Goal: Use online tool/utility: Utilize a website feature to perform a specific function

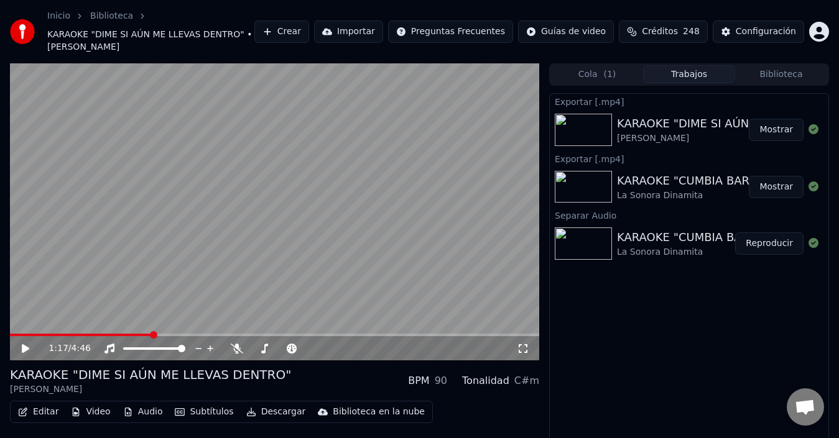
click at [791, 134] on button "Mostrar" at bounding box center [776, 130] width 55 height 22
click at [270, 350] on div at bounding box center [320, 349] width 100 height 12
click at [367, 352] on icon at bounding box center [365, 349] width 12 height 12
click at [334, 279] on video at bounding box center [274, 212] width 529 height 298
click at [269, 346] on icon at bounding box center [264, 349] width 12 height 10
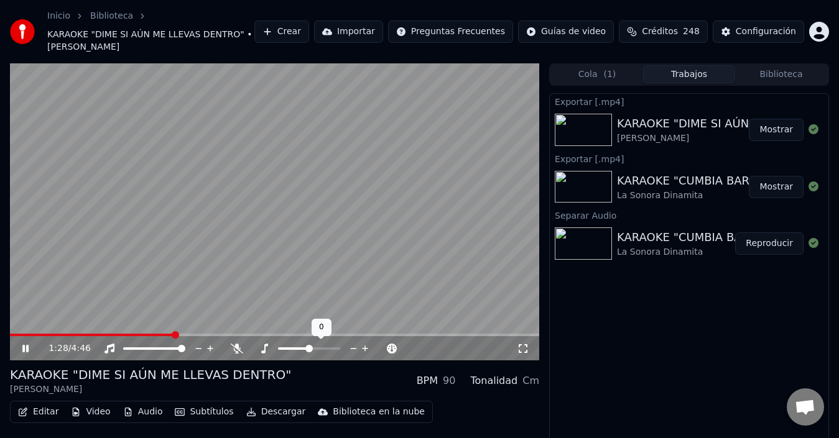
click at [350, 352] on icon at bounding box center [354, 349] width 12 height 12
click at [348, 352] on icon at bounding box center [354, 349] width 12 height 12
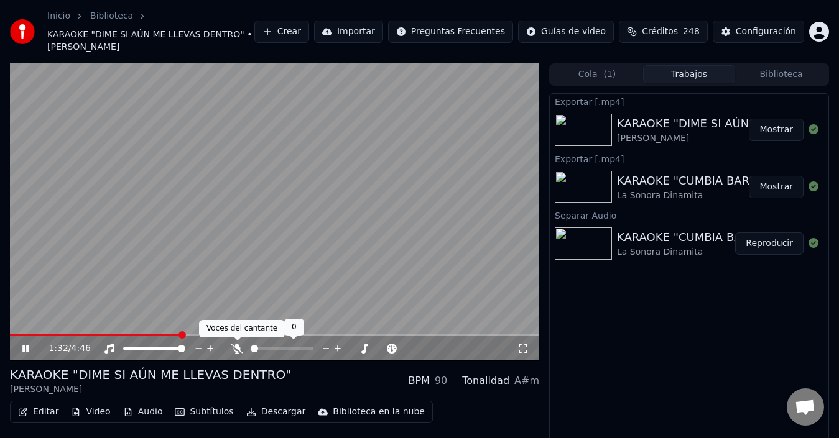
click at [239, 349] on icon at bounding box center [237, 349] width 12 height 10
click at [337, 347] on icon at bounding box center [338, 349] width 12 height 12
click at [335, 349] on icon at bounding box center [338, 349] width 12 height 12
click at [265, 353] on icon at bounding box center [264, 349] width 7 height 10
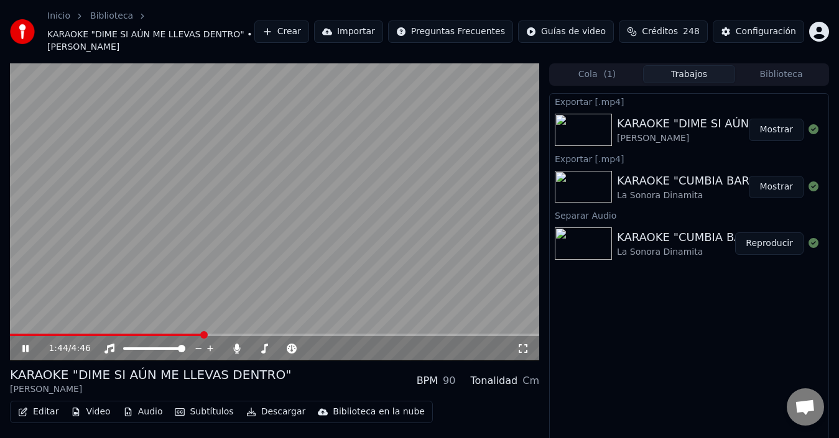
click at [168, 332] on video at bounding box center [274, 212] width 529 height 298
click at [233, 309] on video at bounding box center [274, 212] width 529 height 298
click at [362, 346] on icon at bounding box center [365, 349] width 12 height 12
click at [269, 348] on icon at bounding box center [264, 349] width 12 height 10
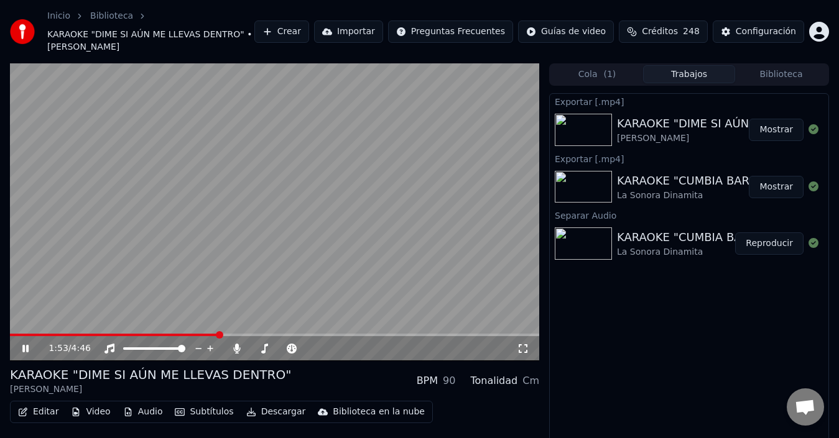
click at [274, 410] on button "Descargar" at bounding box center [276, 411] width 70 height 17
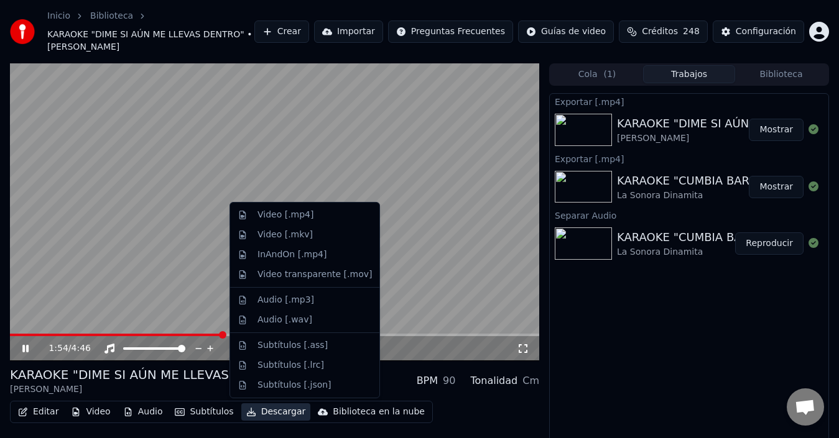
click at [395, 382] on div "KARAOKE "DIME SI AÚN ME LLEVAS DENTRO" [PERSON_NAME] BPM 90 Tonalidad Cm" at bounding box center [274, 381] width 529 height 30
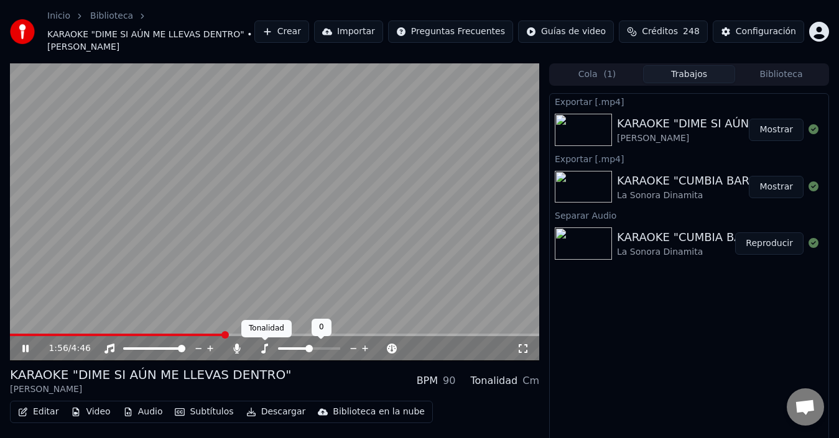
click at [268, 347] on icon at bounding box center [264, 349] width 12 height 10
click at [362, 345] on icon at bounding box center [365, 349] width 12 height 12
click at [236, 349] on icon at bounding box center [237, 349] width 7 height 10
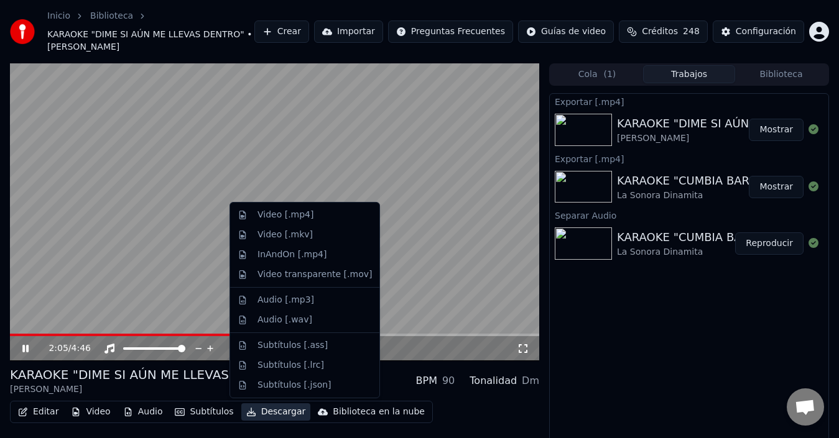
click at [275, 413] on button "Descargar" at bounding box center [276, 411] width 70 height 17
click at [302, 223] on div "Video [.mp4]" at bounding box center [305, 215] width 144 height 20
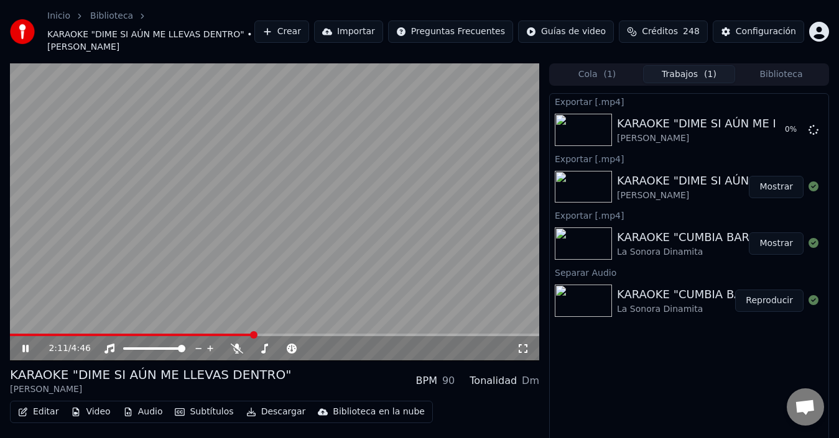
click at [252, 292] on video at bounding box center [274, 212] width 529 height 298
click at [785, 125] on button "Mostrar" at bounding box center [776, 130] width 55 height 22
click at [268, 31] on button "Crear" at bounding box center [281, 32] width 55 height 22
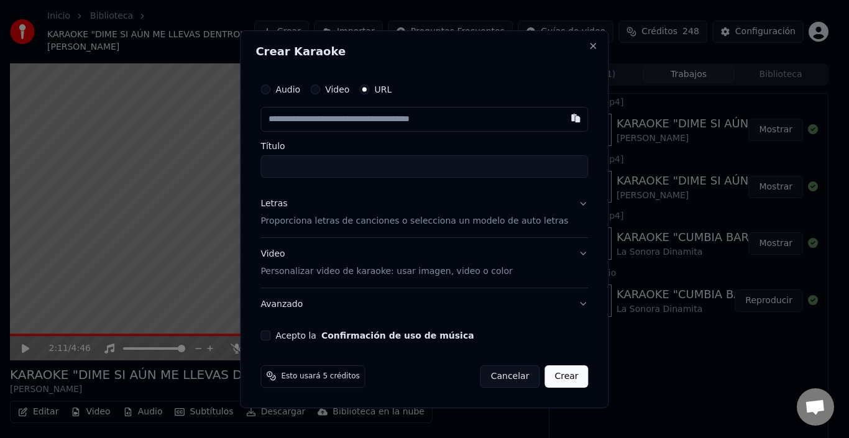
click at [320, 88] on button "Video" at bounding box center [315, 90] width 10 height 10
click at [349, 123] on div "Seleccionar archivo" at bounding box center [313, 119] width 105 height 22
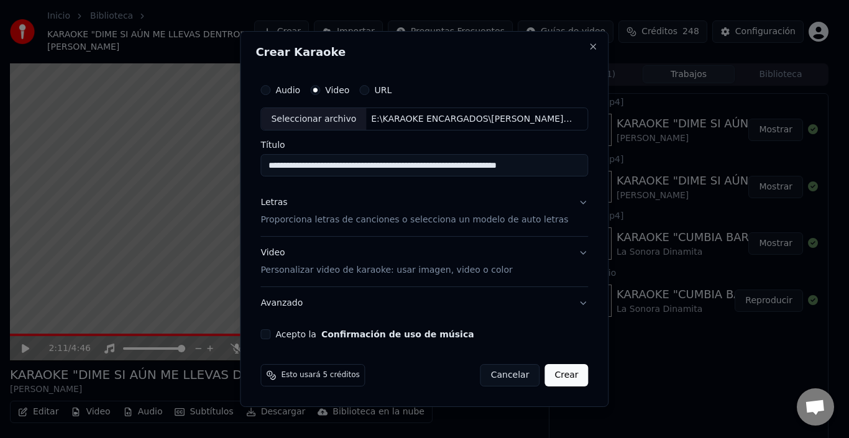
type input "**********"
click at [287, 206] on div "Letras" at bounding box center [274, 203] width 27 height 12
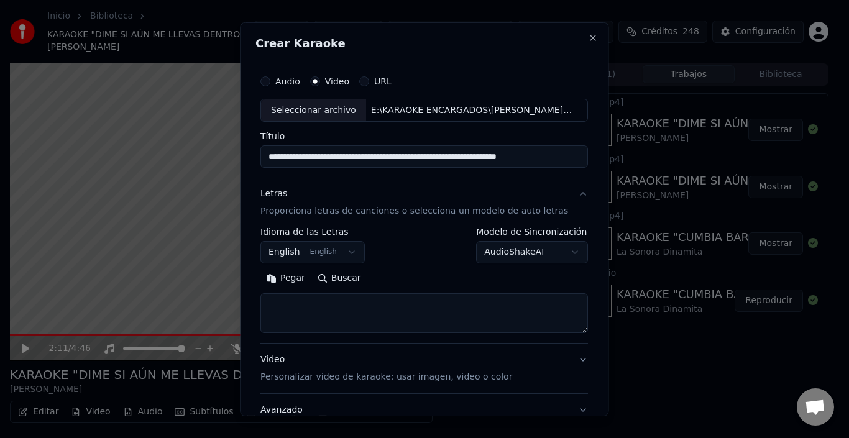
click at [497, 256] on button "AudioShakeAI" at bounding box center [533, 252] width 112 height 22
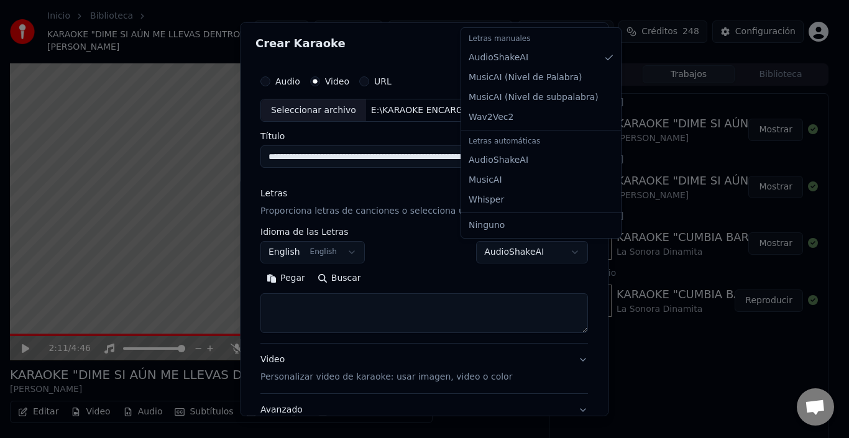
select select "**********"
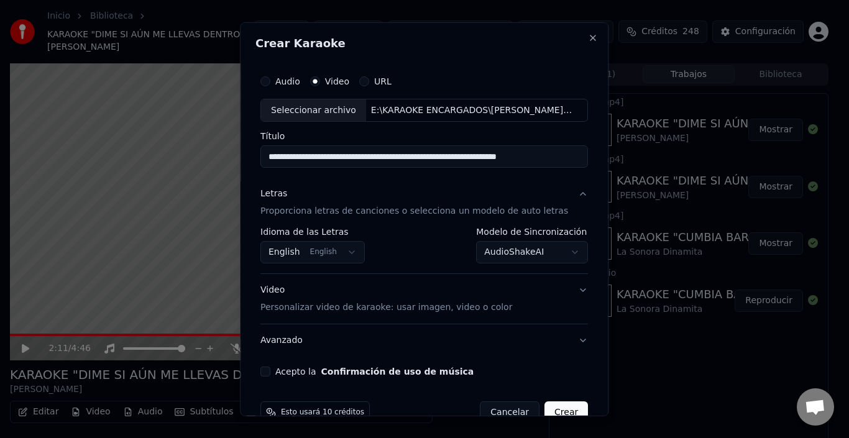
click at [330, 248] on button "English English" at bounding box center [313, 252] width 104 height 22
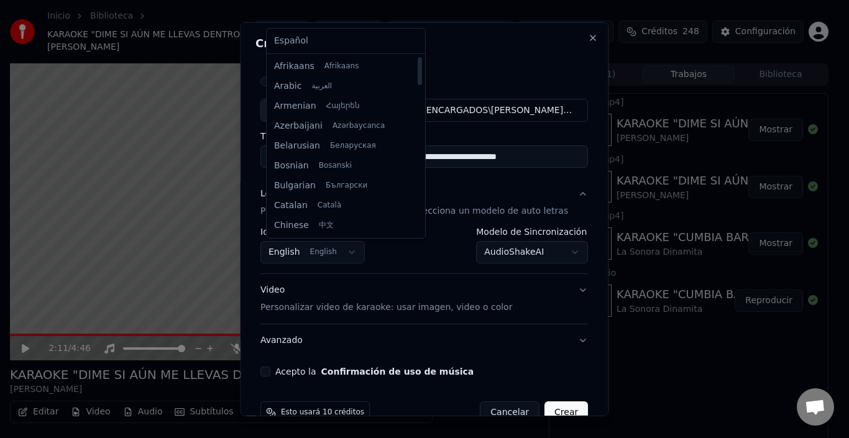
select select "**"
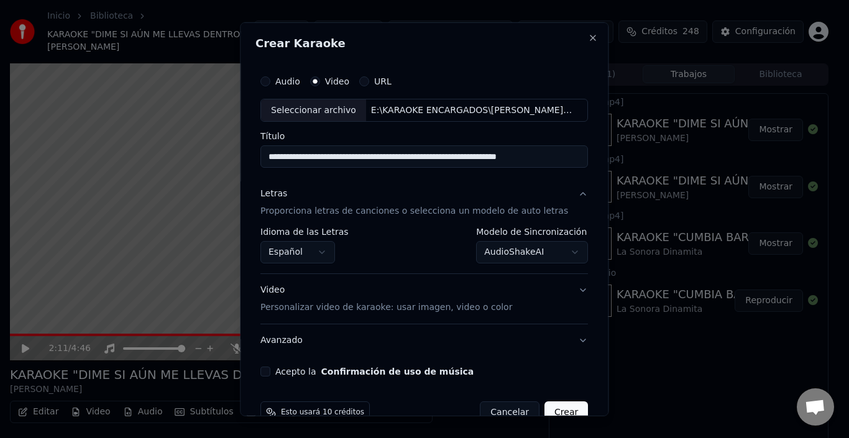
click at [270, 369] on button "Acepto la Confirmación de uso de música" at bounding box center [266, 372] width 10 height 10
click at [559, 412] on button "Crear" at bounding box center [567, 413] width 44 height 22
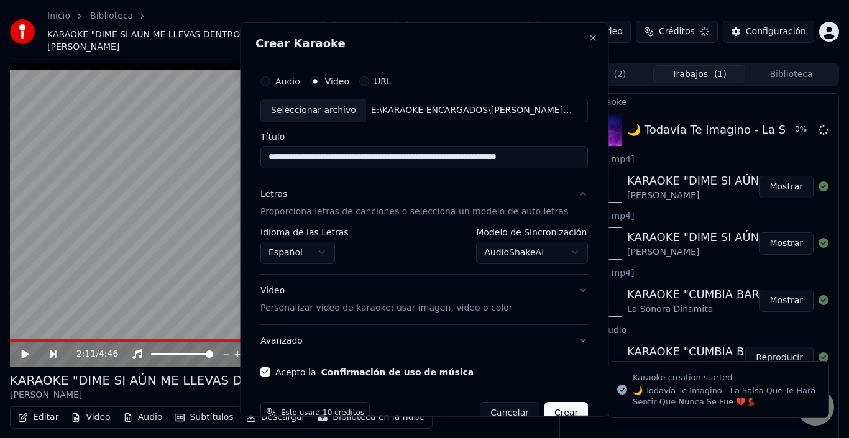
select select "**********"
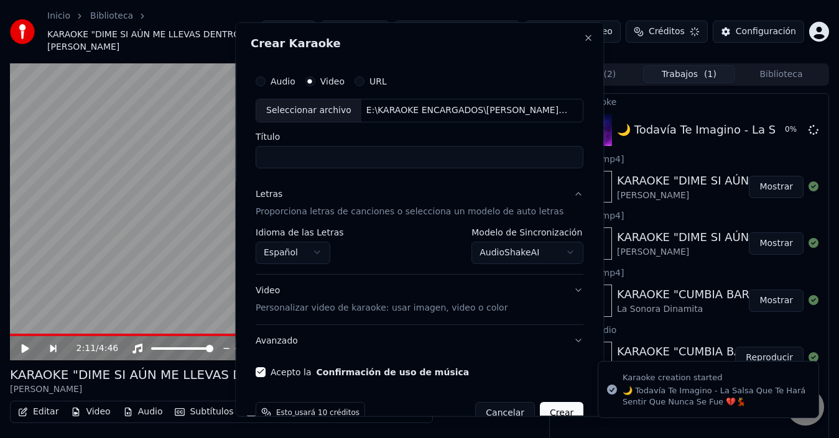
select select
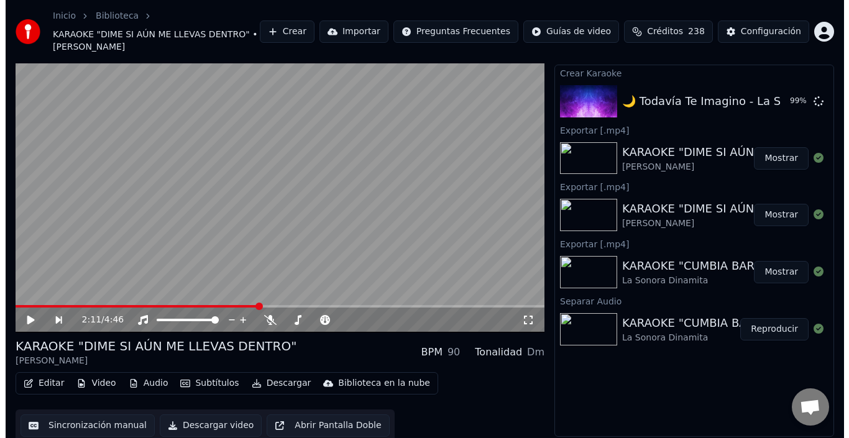
scroll to position [32, 0]
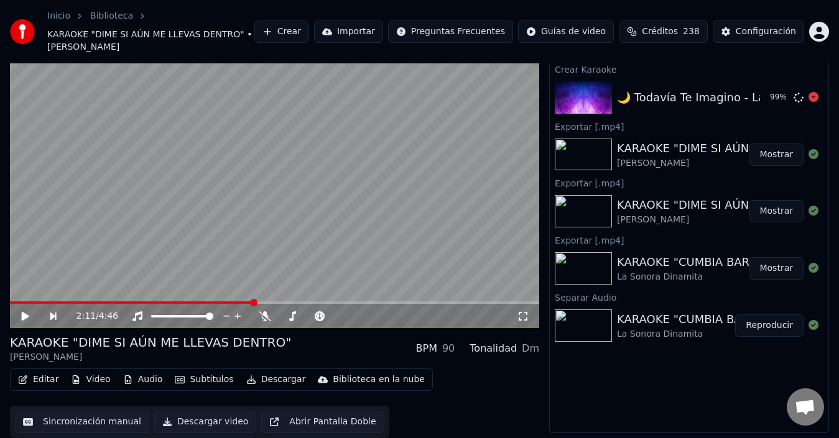
click at [696, 98] on div "🌙 Todavía Te Imagino - La Salsa Que Te Hará Sentir Que Nunca Se Fue 💔💃" at bounding box center [830, 97] width 427 height 17
click at [805, 99] on div "99 %" at bounding box center [791, 97] width 53 height 15
click at [811, 97] on icon at bounding box center [813, 97] width 10 height 10
click at [809, 101] on icon at bounding box center [813, 97] width 10 height 10
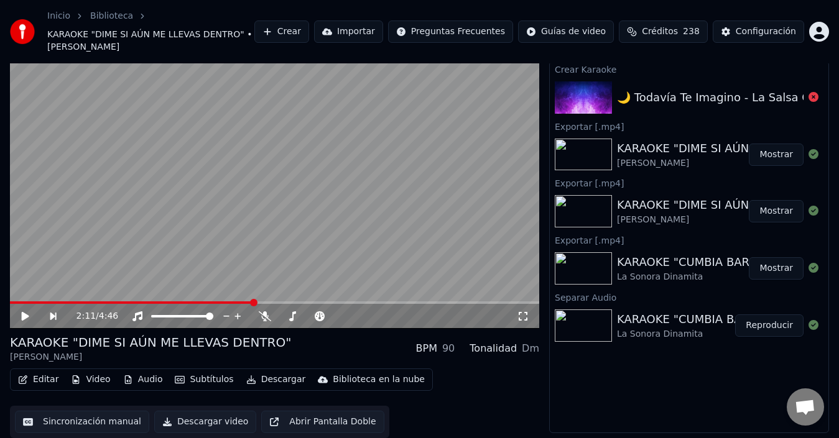
click at [292, 30] on button "Crear" at bounding box center [281, 32] width 55 height 22
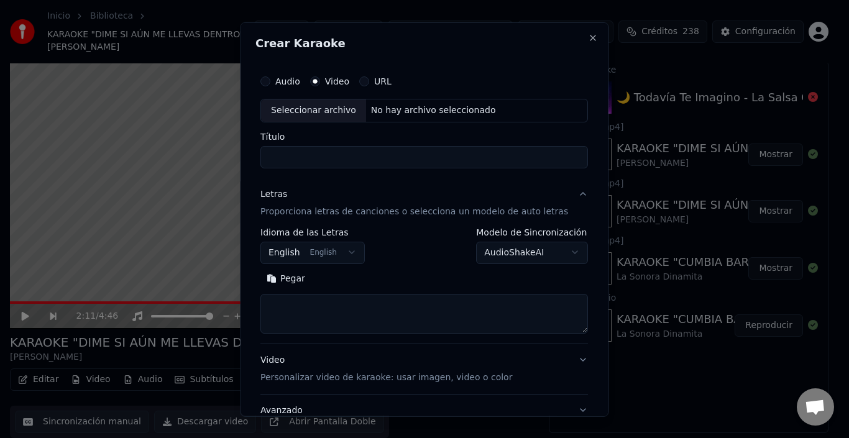
click at [342, 107] on div "Seleccionar archivo" at bounding box center [313, 110] width 105 height 22
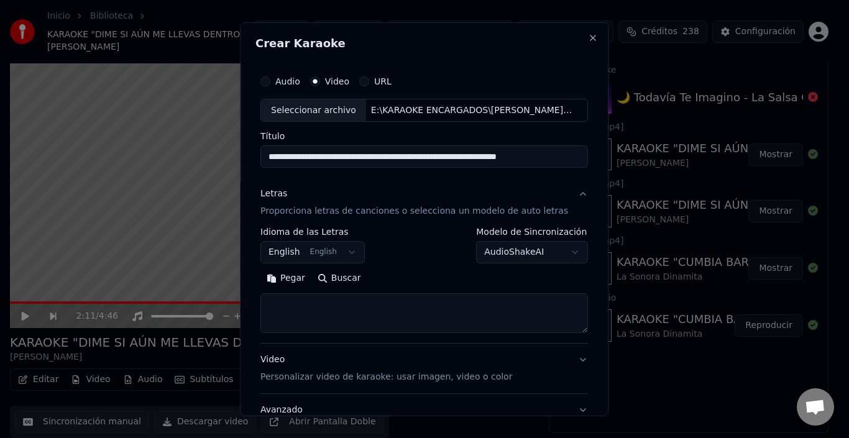
type input "**********"
click at [353, 253] on button "English English" at bounding box center [313, 252] width 104 height 22
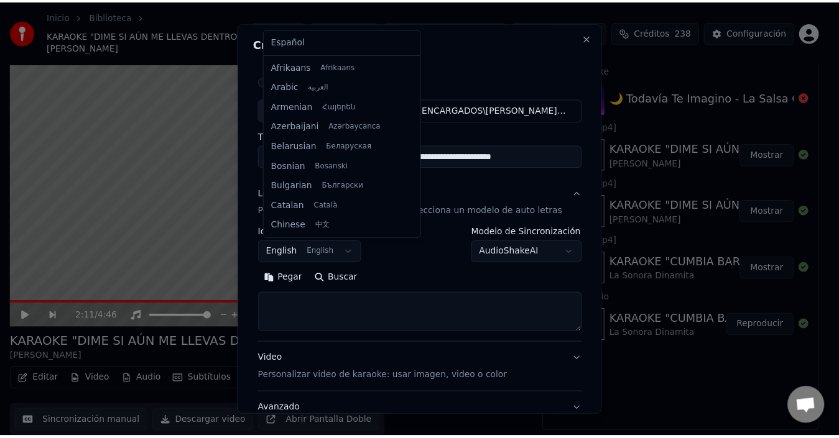
scroll to position [99, 0]
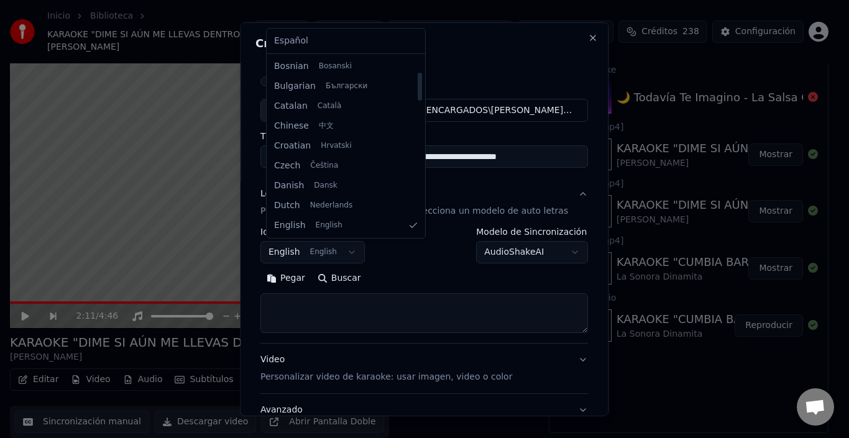
select select "**"
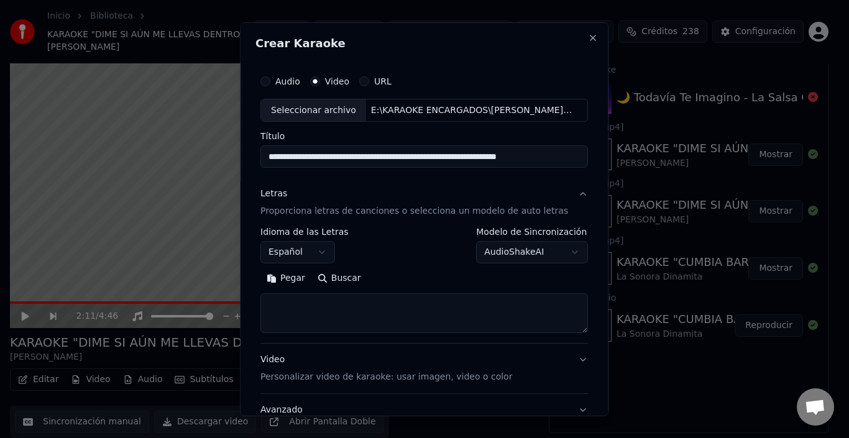
click at [490, 256] on body "**********" at bounding box center [419, 187] width 839 height 438
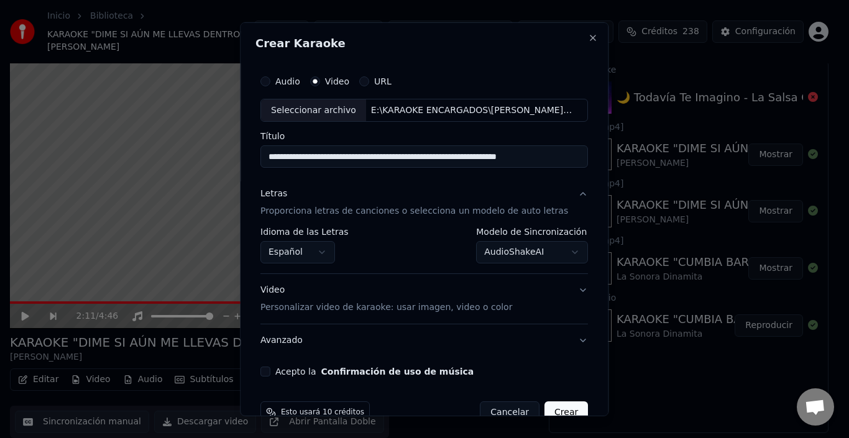
click at [277, 374] on div "Acepto la Confirmación de uso de música" at bounding box center [425, 372] width 328 height 10
click at [270, 374] on button "Acepto la Confirmación de uso de música" at bounding box center [266, 372] width 10 height 10
click at [561, 411] on button "Crear" at bounding box center [567, 413] width 44 height 22
select select "**********"
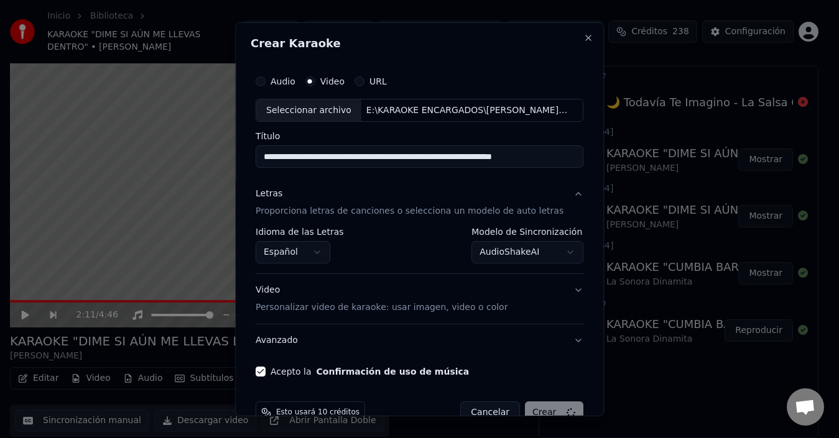
select select
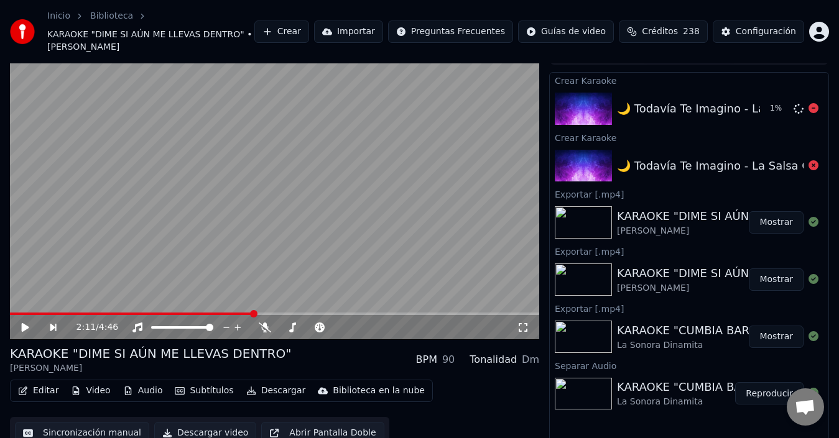
scroll to position [32, 0]
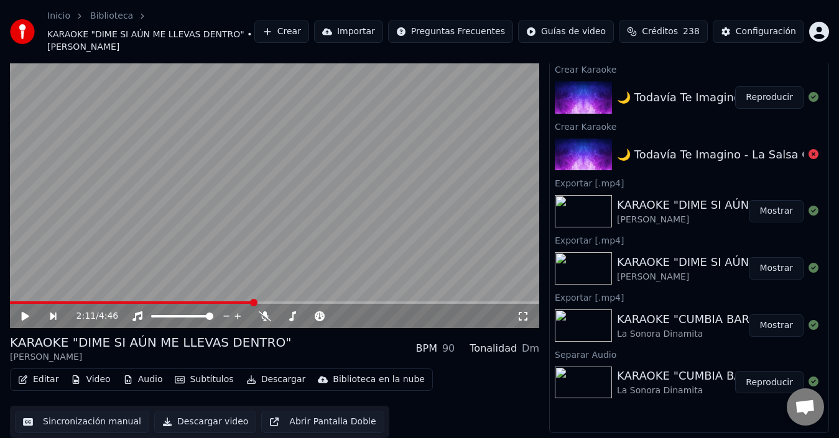
click at [776, 99] on button "Reproducir" at bounding box center [769, 97] width 68 height 22
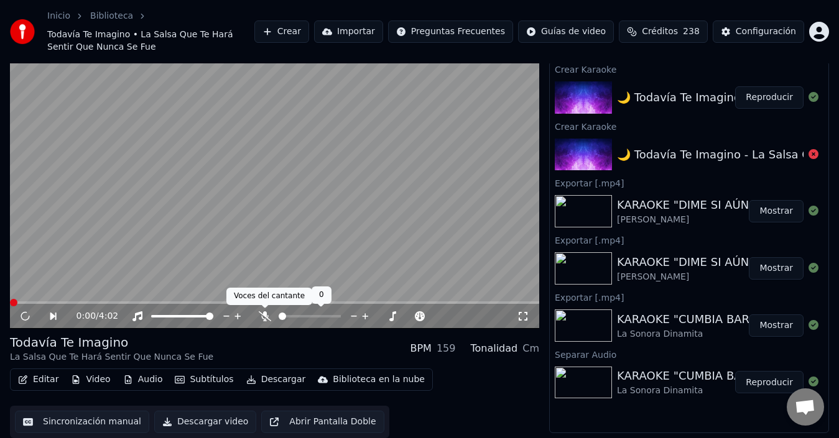
click at [271, 311] on div at bounding box center [321, 316] width 100 height 12
click at [264, 318] on icon at bounding box center [265, 316] width 12 height 10
click at [72, 299] on span at bounding box center [73, 302] width 7 height 7
click at [177, 287] on video at bounding box center [274, 180] width 529 height 298
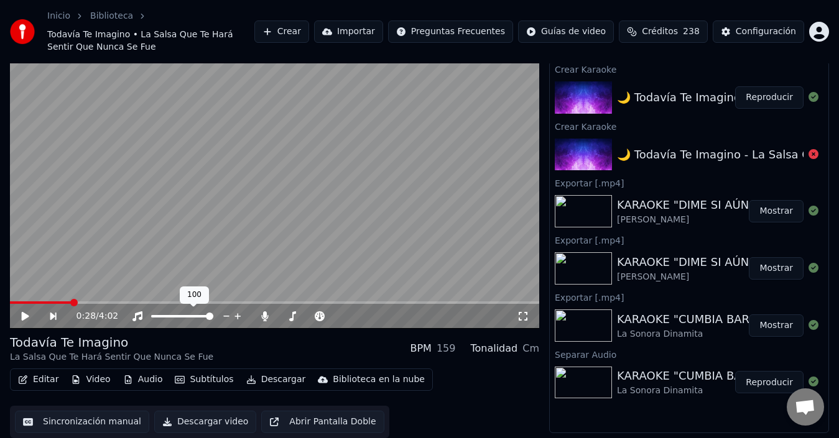
click at [163, 206] on video at bounding box center [274, 180] width 529 height 298
click at [159, 219] on video at bounding box center [274, 180] width 529 height 298
click at [311, 264] on video at bounding box center [274, 180] width 529 height 298
click at [87, 384] on button "Video" at bounding box center [90, 379] width 49 height 17
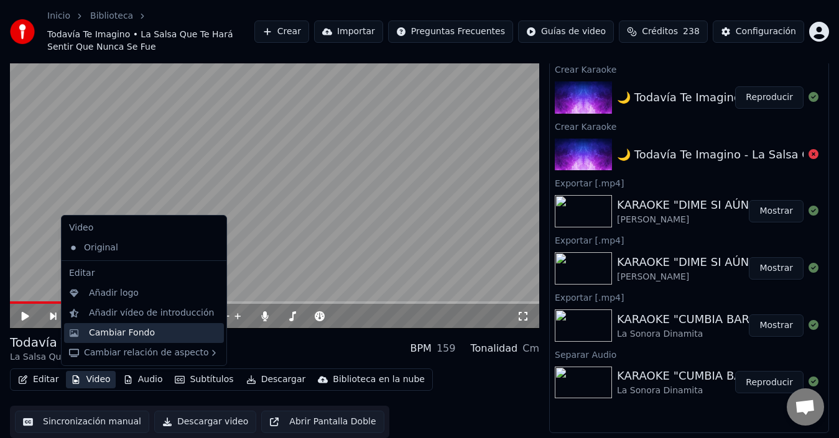
click at [134, 327] on div "Cambiar Fondo" at bounding box center [122, 333] width 66 height 12
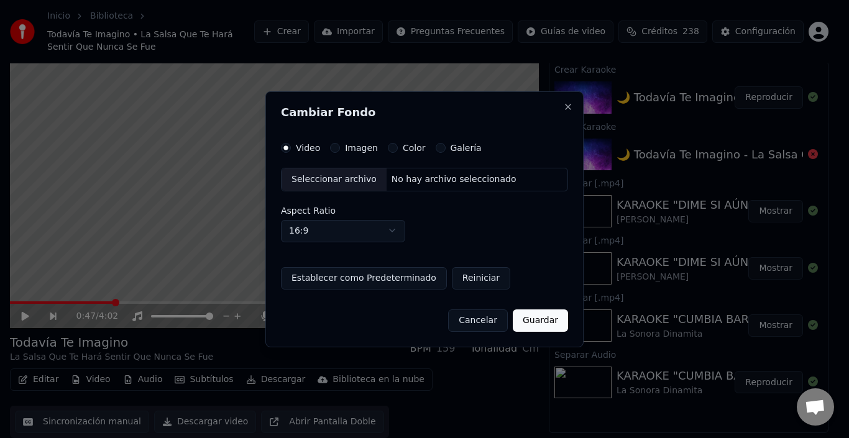
click at [487, 318] on button "Cancelar" at bounding box center [478, 320] width 60 height 22
